Goal: Ask a question

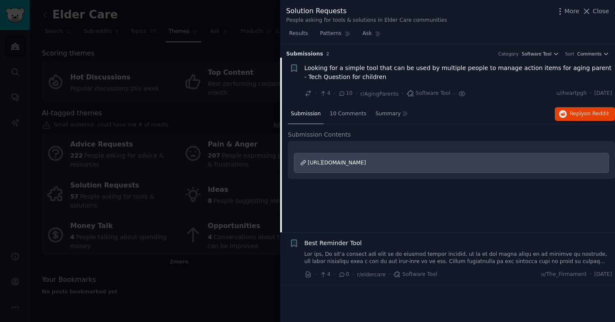
scroll to position [14, 0]
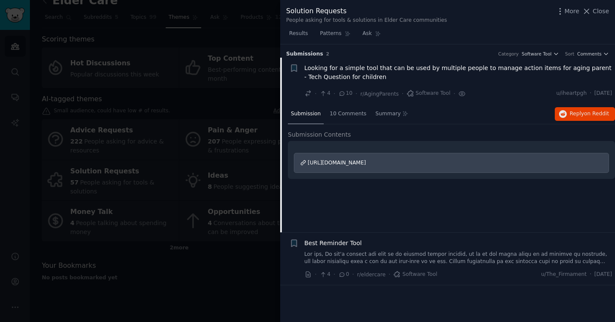
click at [363, 215] on div "Submission 10 Comments Summary Reply on Reddit Submission Contents [URL][DOMAIN…" at bounding box center [451, 168] width 327 height 128
click at [225, 210] on div at bounding box center [307, 161] width 615 height 322
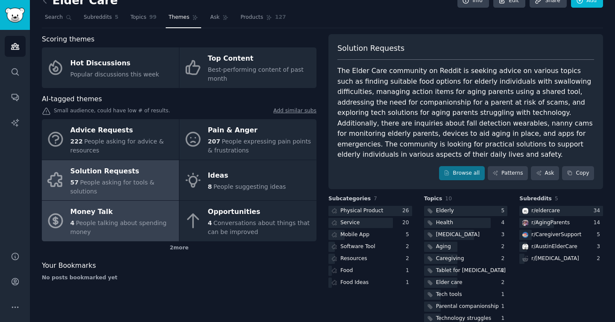
click at [147, 206] on div "Money Talk" at bounding box center [122, 212] width 104 height 14
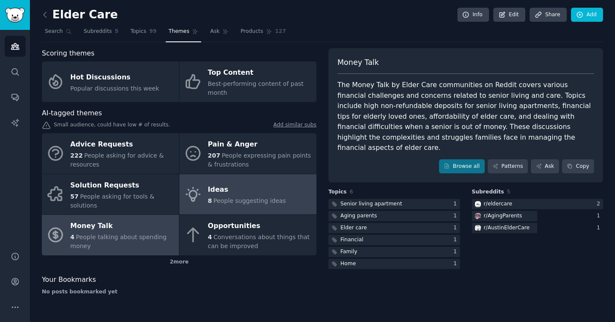
click at [242, 174] on link "Ideas 8 People suggesting ideas" at bounding box center [247, 194] width 137 height 41
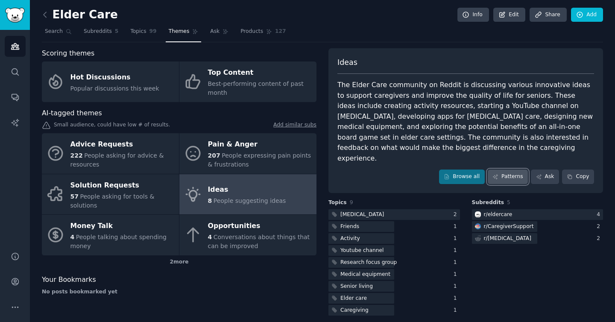
click at [497, 174] on icon at bounding box center [495, 176] width 5 height 5
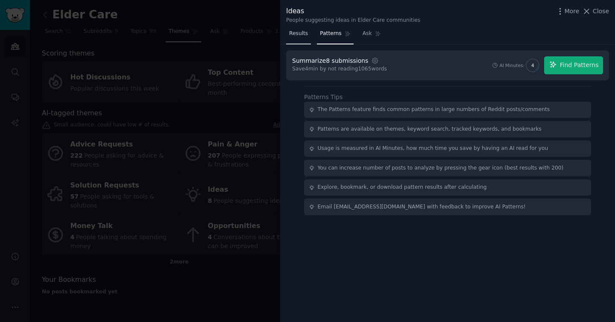
click at [297, 35] on span "Results" at bounding box center [298, 34] width 19 height 8
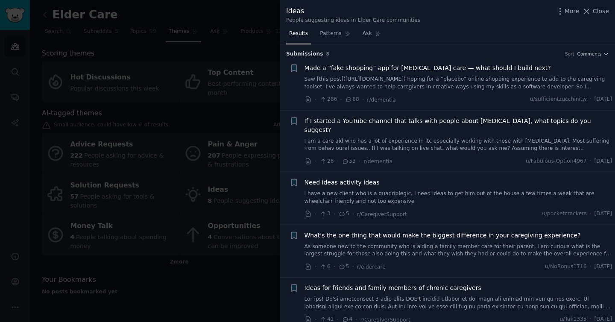
click at [324, 89] on link "Saw [this post]([URL][DOMAIN_NAME]) hoping for a “placebo” online shopping expe…" at bounding box center [458, 83] width 308 height 15
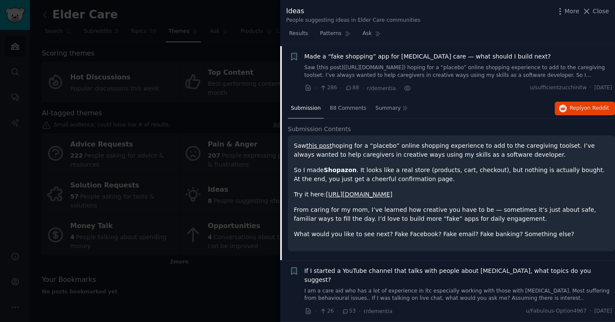
scroll to position [13, 0]
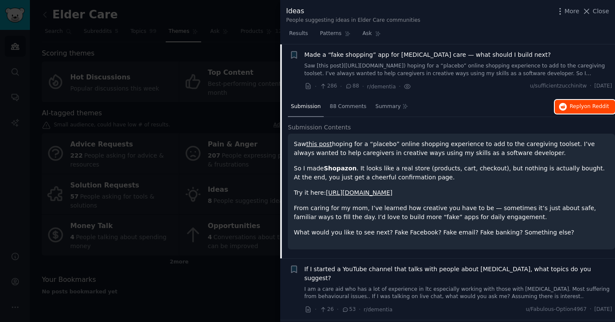
click at [600, 104] on span "on Reddit" at bounding box center [596, 106] width 25 height 6
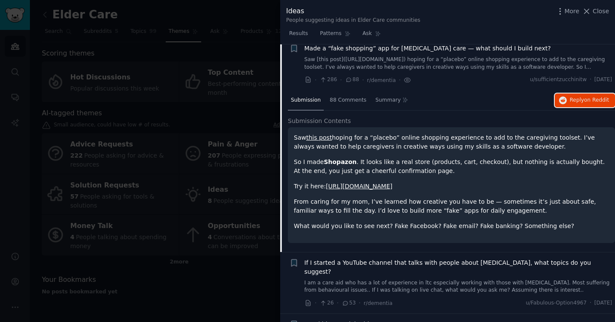
scroll to position [0, 0]
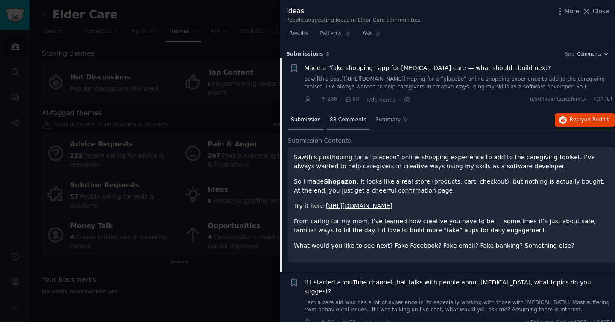
click at [357, 121] on span "88 Comments" at bounding box center [347, 120] width 37 height 8
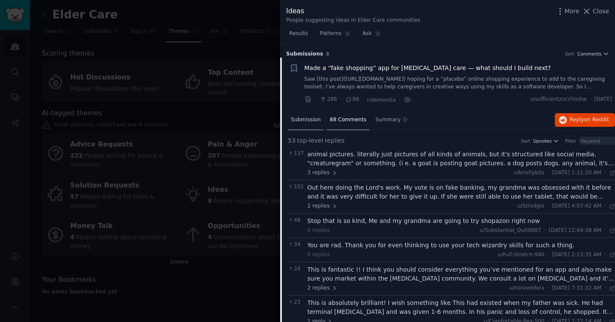
click at [308, 118] on span "Submission" at bounding box center [306, 120] width 30 height 8
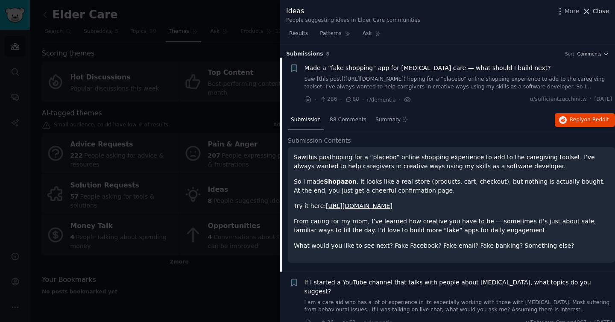
click at [586, 14] on icon at bounding box center [586, 11] width 9 height 9
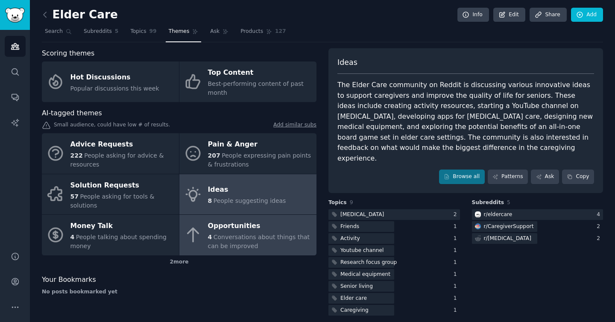
click at [265, 219] on div "Opportunities" at bounding box center [260, 226] width 104 height 14
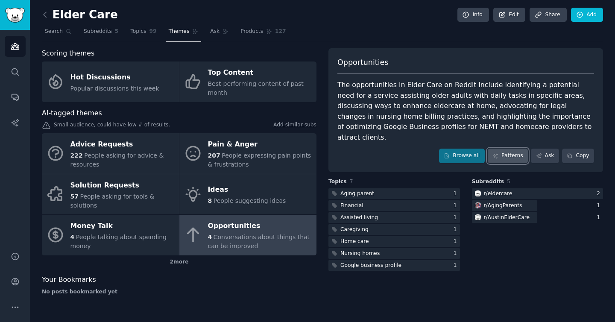
click at [507, 150] on link "Patterns" at bounding box center [507, 156] width 40 height 15
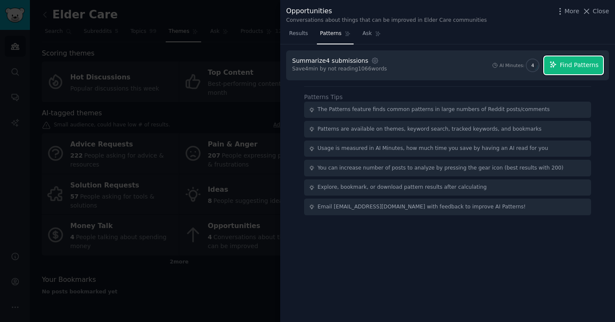
click at [574, 70] on button "Find Patterns" at bounding box center [573, 65] width 59 height 18
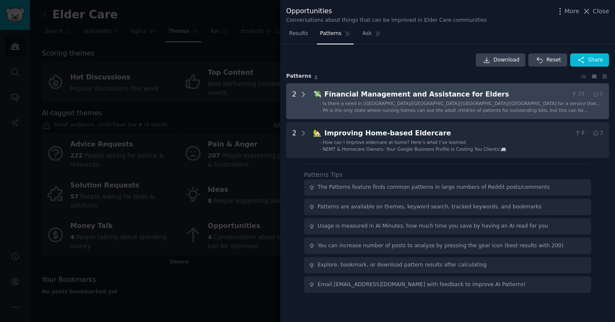
click at [299, 90] on div at bounding box center [303, 101] width 8 height 24
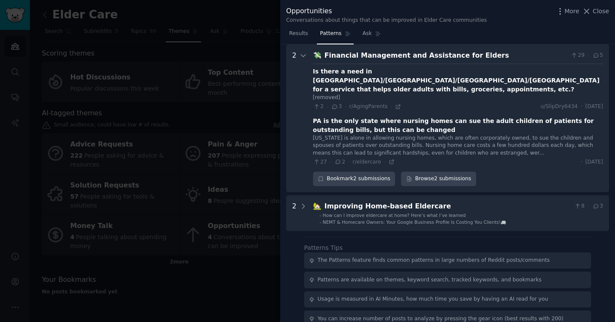
scroll to position [23, 0]
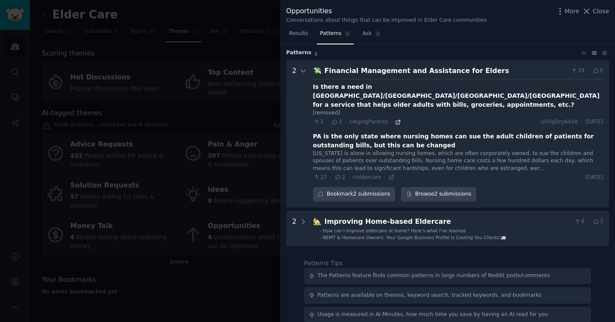
click at [396, 120] on icon at bounding box center [398, 122] width 4 height 4
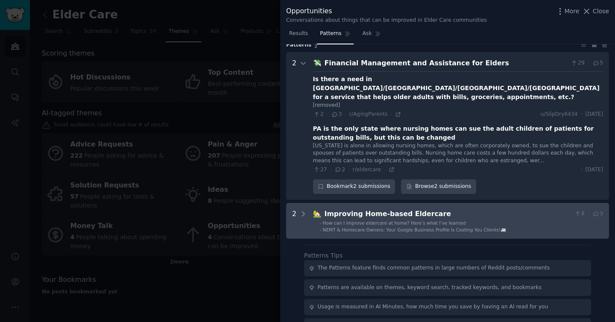
scroll to position [40, 0]
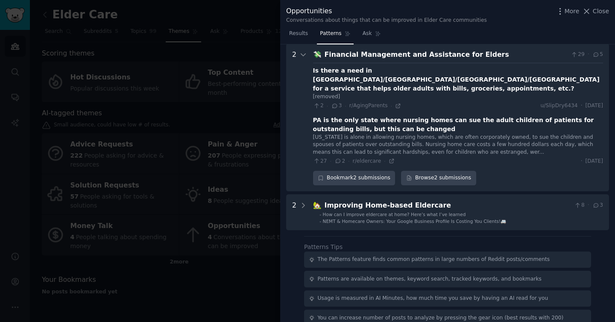
click at [296, 52] on div "2" at bounding box center [299, 118] width 15 height 136
click at [299, 57] on icon at bounding box center [303, 55] width 8 height 8
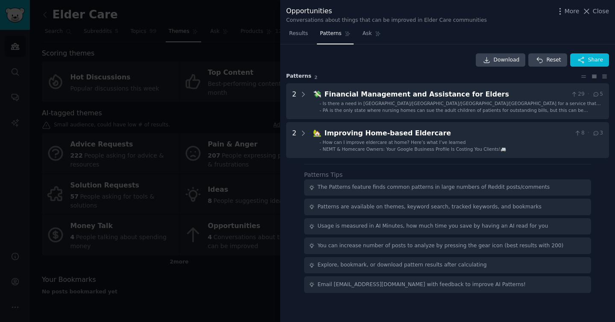
scroll to position [0, 0]
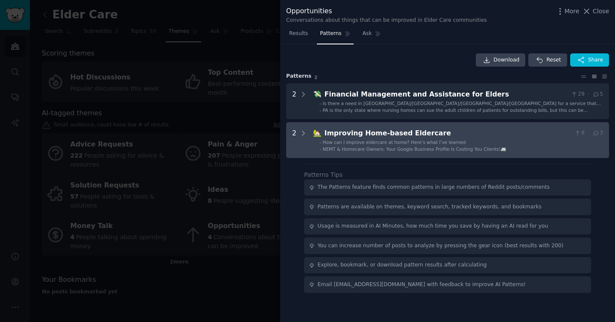
click at [298, 129] on div "2" at bounding box center [299, 140] width 15 height 24
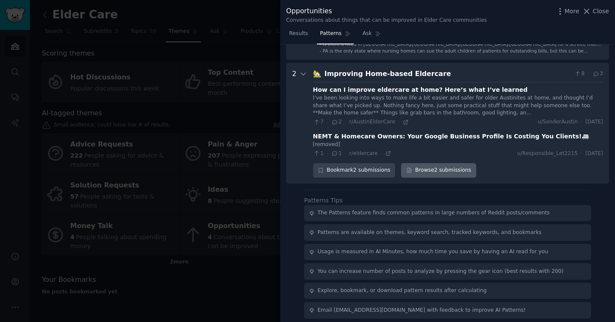
scroll to position [64, 0]
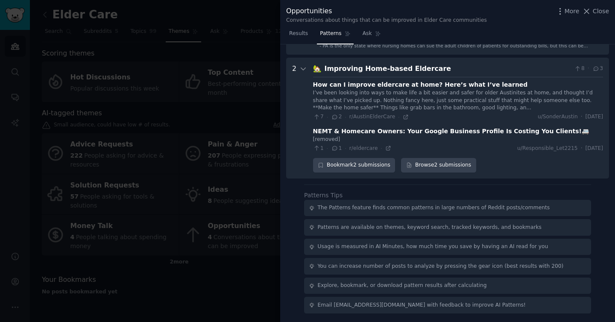
click at [298, 67] on div "2" at bounding box center [299, 118] width 15 height 109
click at [302, 70] on icon at bounding box center [303, 69] width 8 height 8
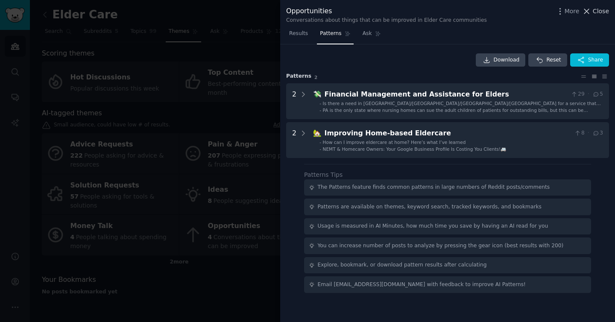
click at [595, 11] on span "Close" at bounding box center [600, 11] width 16 height 9
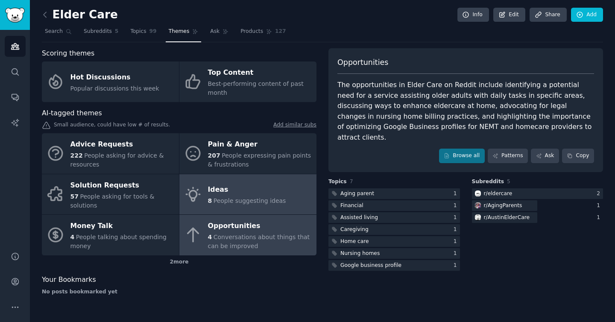
click at [267, 198] on span "People suggesting ideas" at bounding box center [249, 200] width 73 height 7
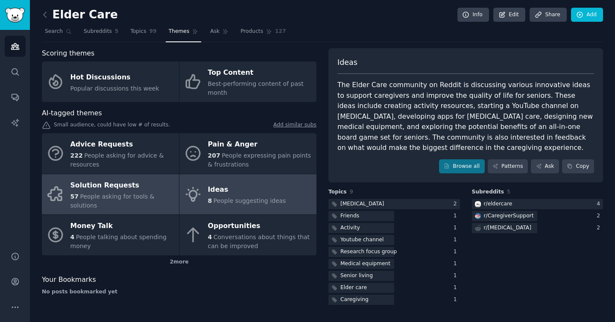
click at [124, 190] on div "Solution Requests" at bounding box center [122, 185] width 104 height 14
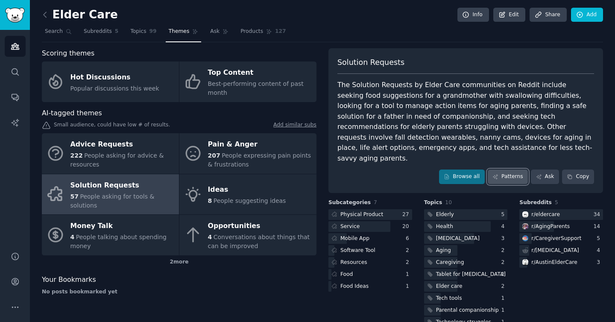
click at [510, 172] on link "Patterns" at bounding box center [507, 176] width 40 height 15
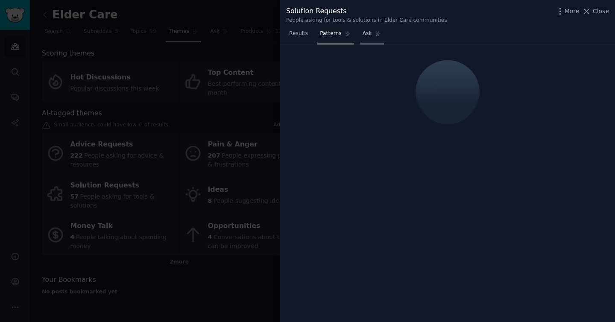
click at [365, 41] on link "Ask" at bounding box center [371, 35] width 24 height 17
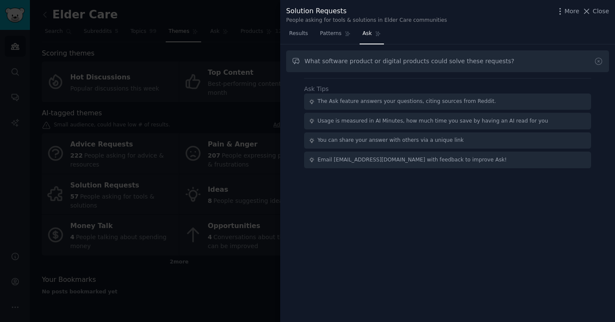
type input "What software product or digital products could solve these requests?"
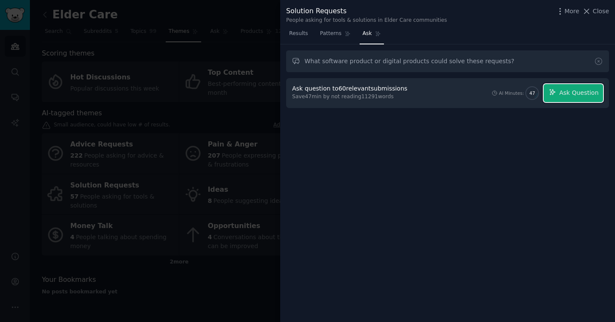
click at [590, 87] on button "Ask Question" at bounding box center [572, 93] width 59 height 18
